Goal: Task Accomplishment & Management: Use online tool/utility

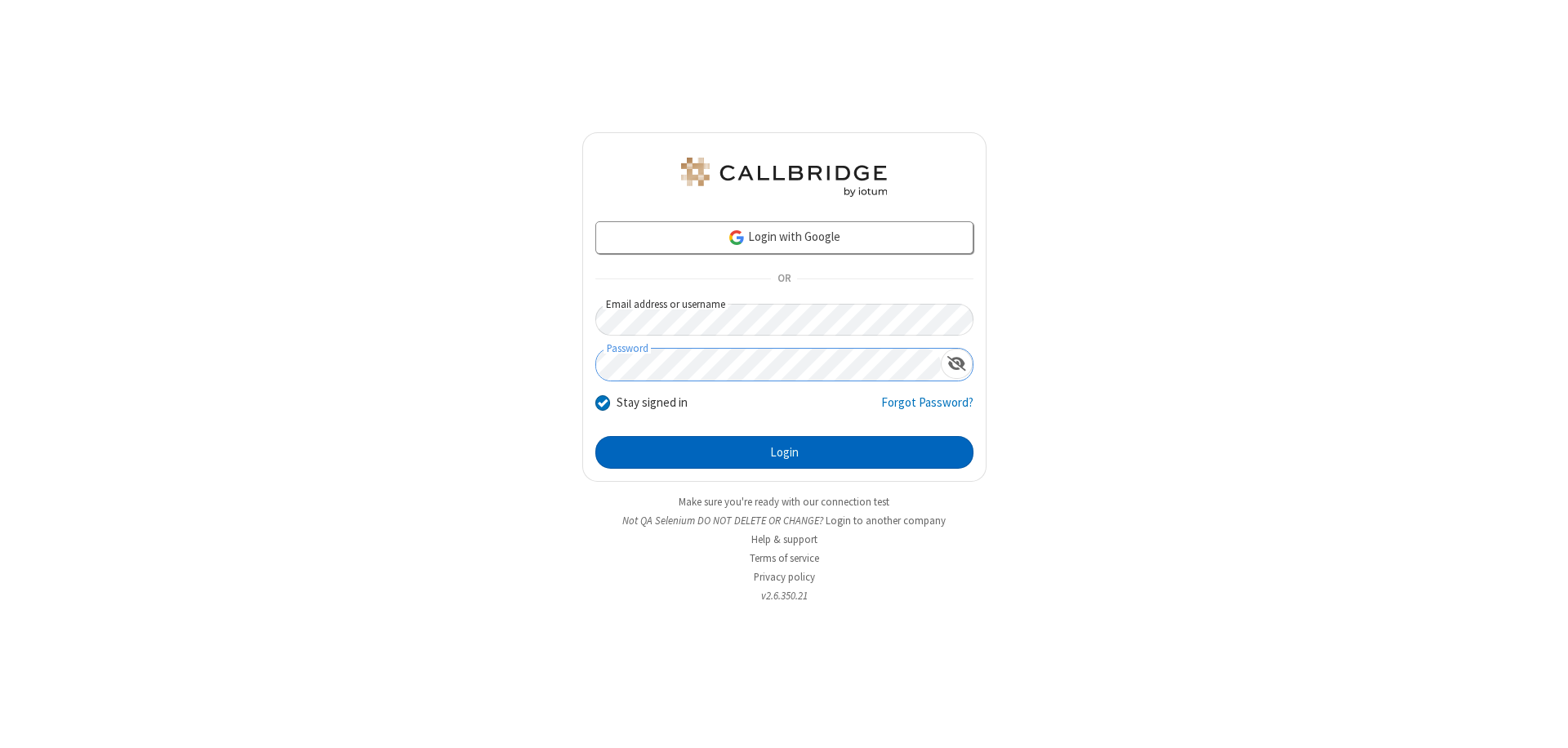
click at [784, 452] on button "Login" at bounding box center [784, 452] width 378 height 33
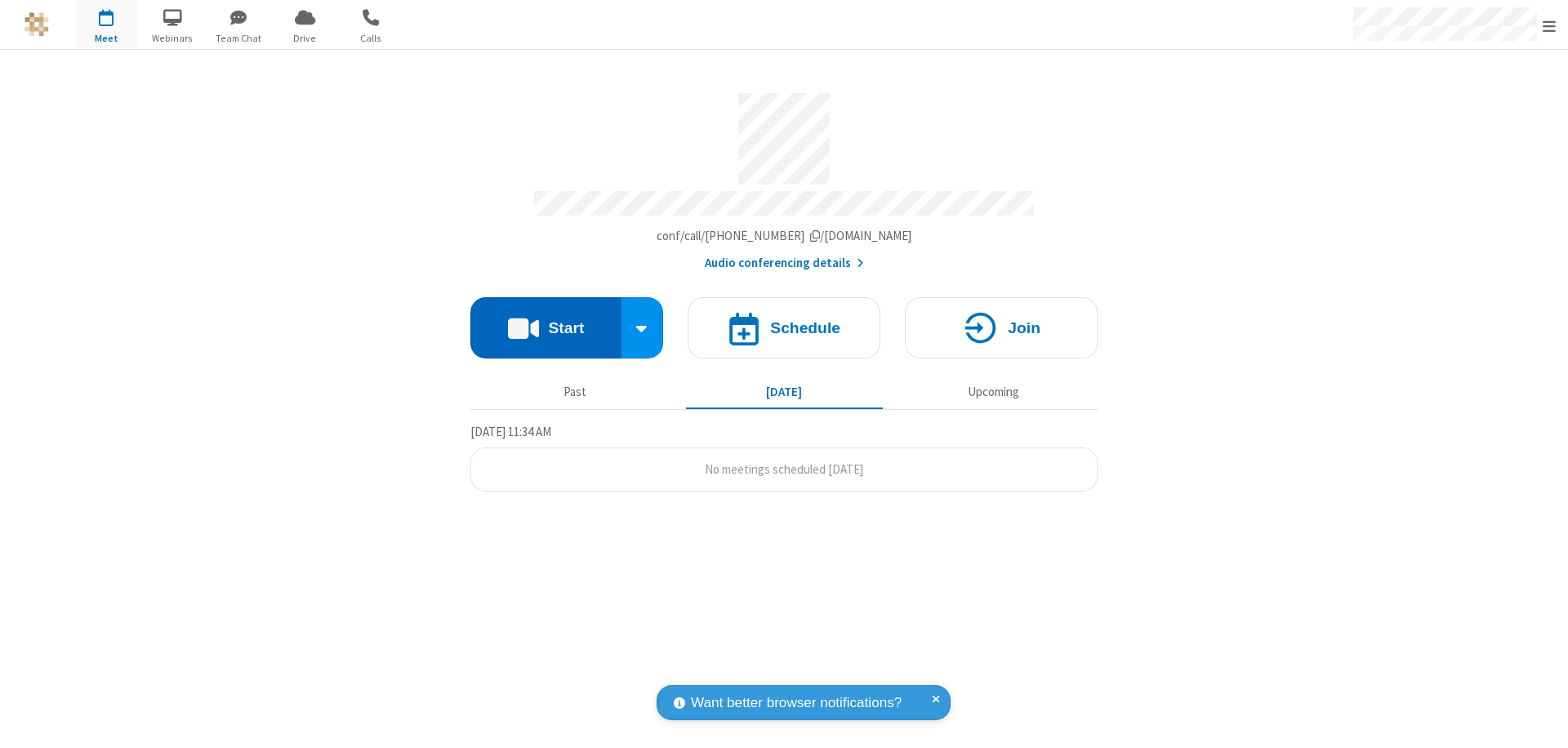
click at [546, 320] on button "Start" at bounding box center [546, 327] width 151 height 61
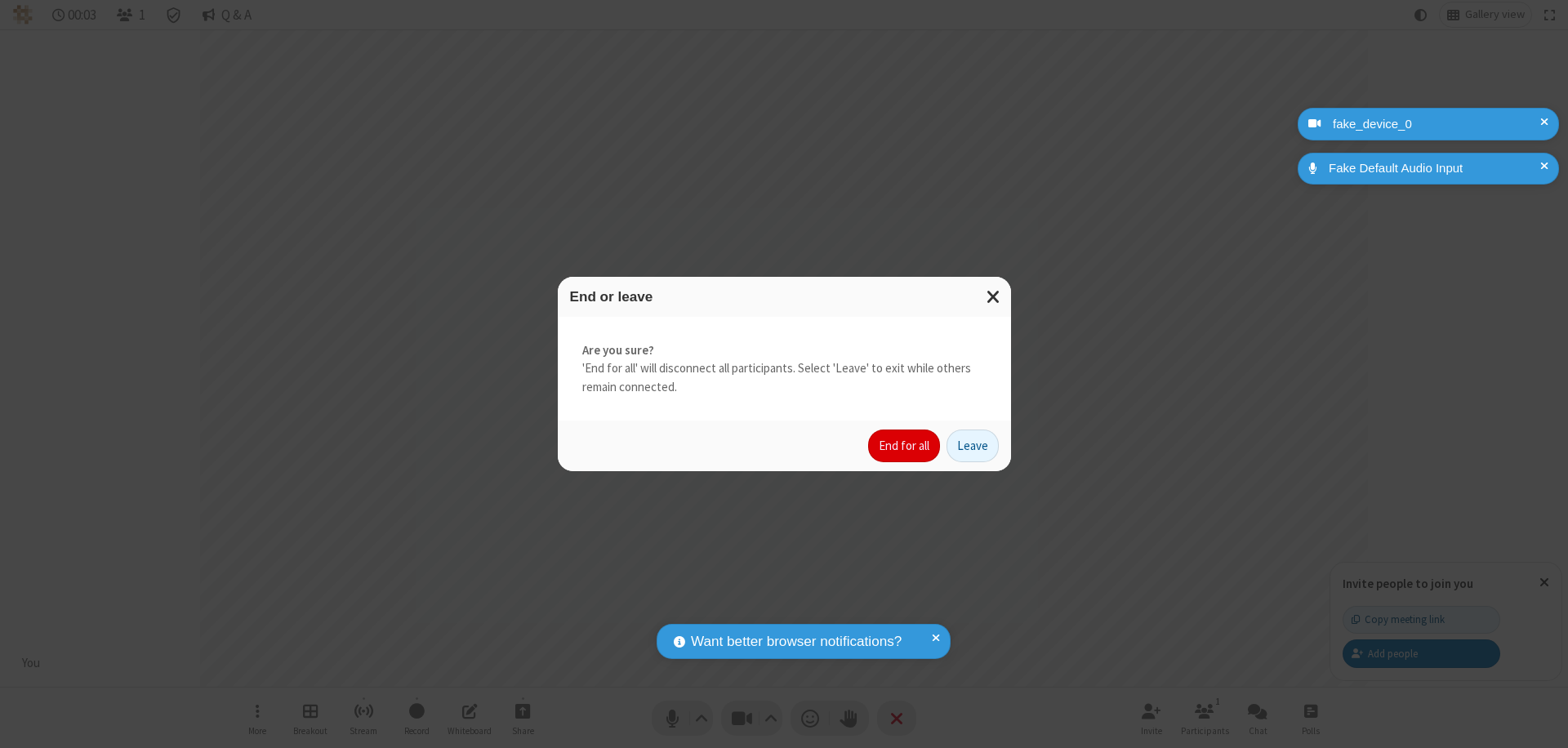
click at [905, 446] on button "End for all" at bounding box center [904, 446] width 72 height 33
